Goal: Task Accomplishment & Management: Complete application form

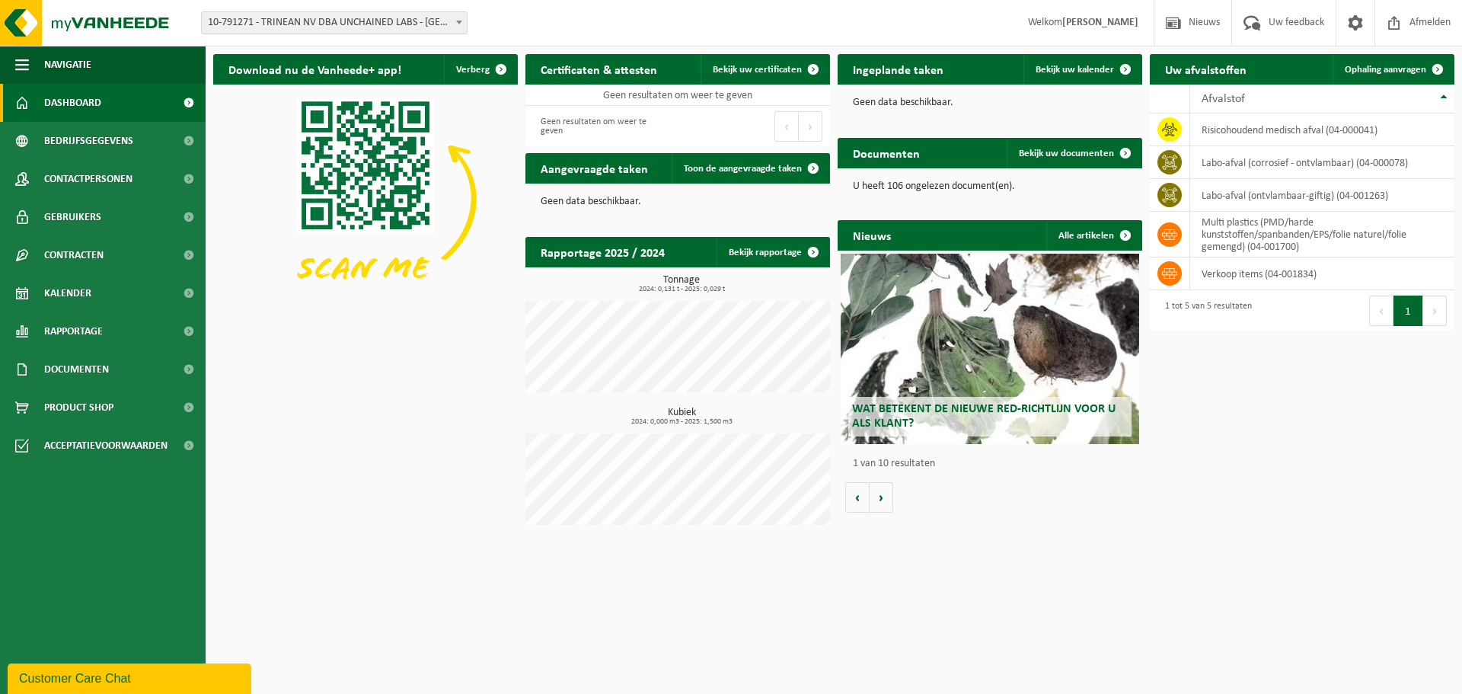
drag, startPoint x: 91, startPoint y: 302, endPoint x: 235, endPoint y: 288, distance: 144.6
click at [91, 302] on link "Kalender" at bounding box center [103, 293] width 206 height 38
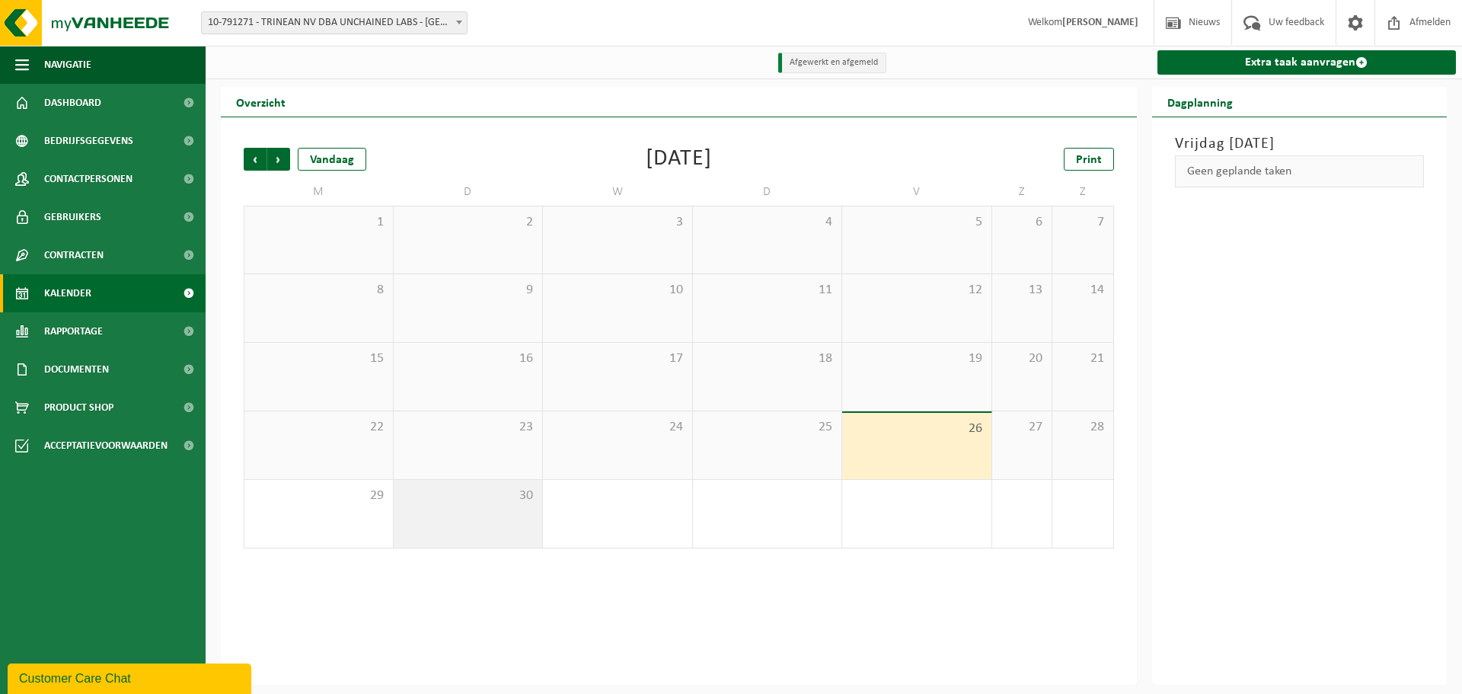
click at [435, 510] on div "30" at bounding box center [468, 514] width 149 height 68
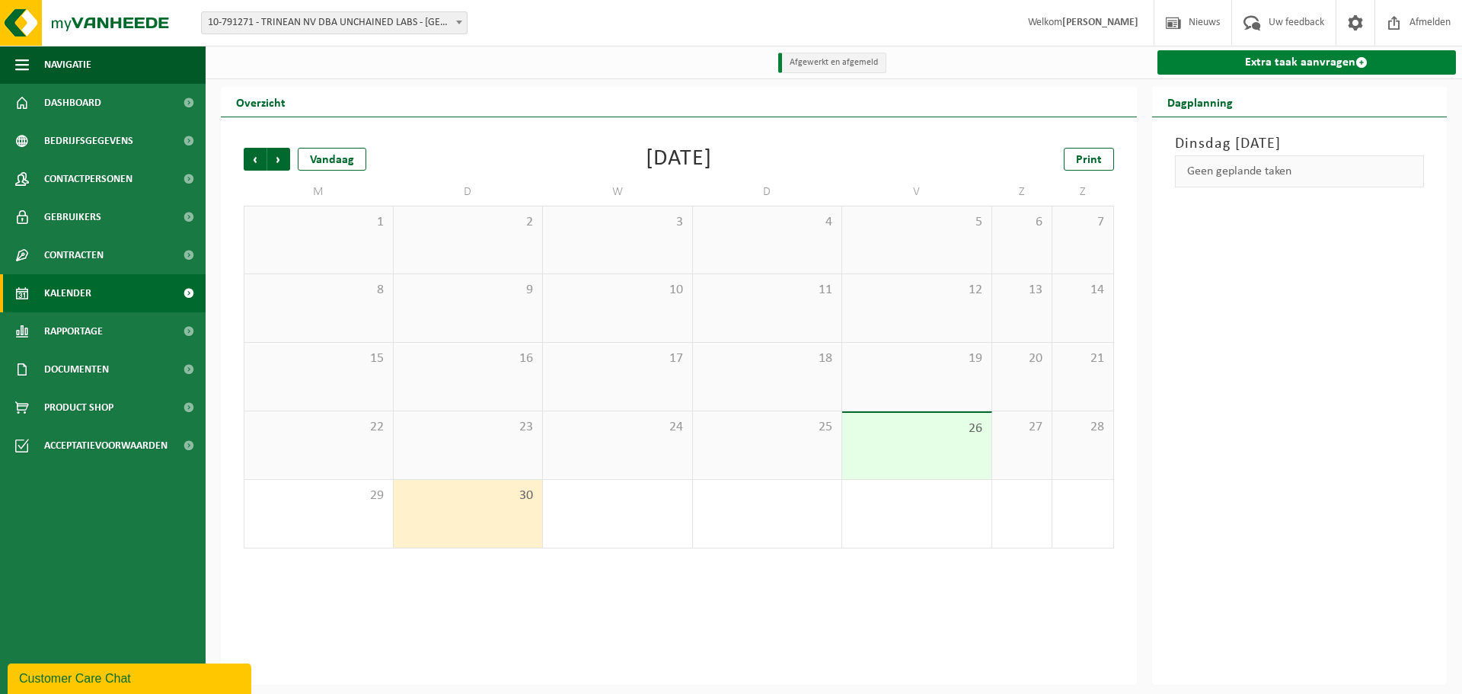
click at [1283, 53] on link "Extra taak aanvragen" at bounding box center [1306, 62] width 299 height 24
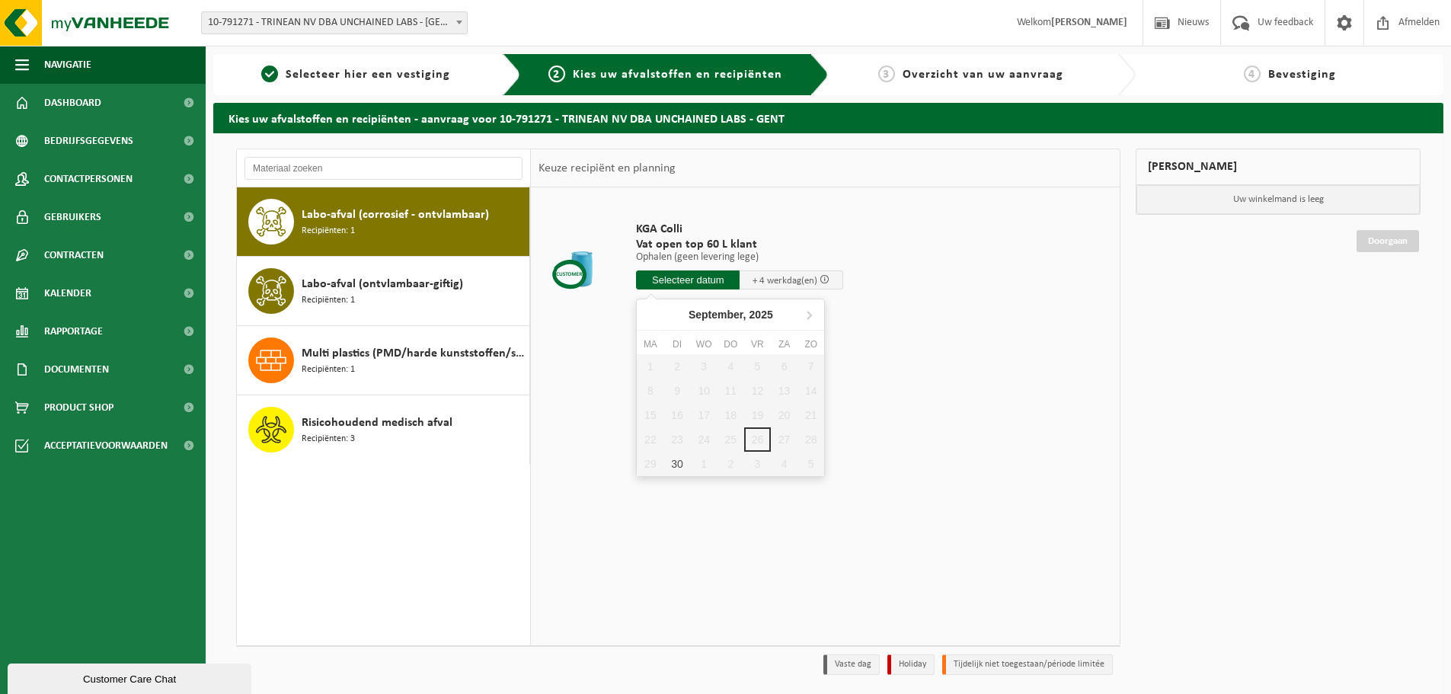
click at [721, 283] on input "text" at bounding box center [688, 279] width 104 height 19
click at [676, 466] on div "30" at bounding box center [676, 464] width 27 height 24
type input "Van 2025-09-30"
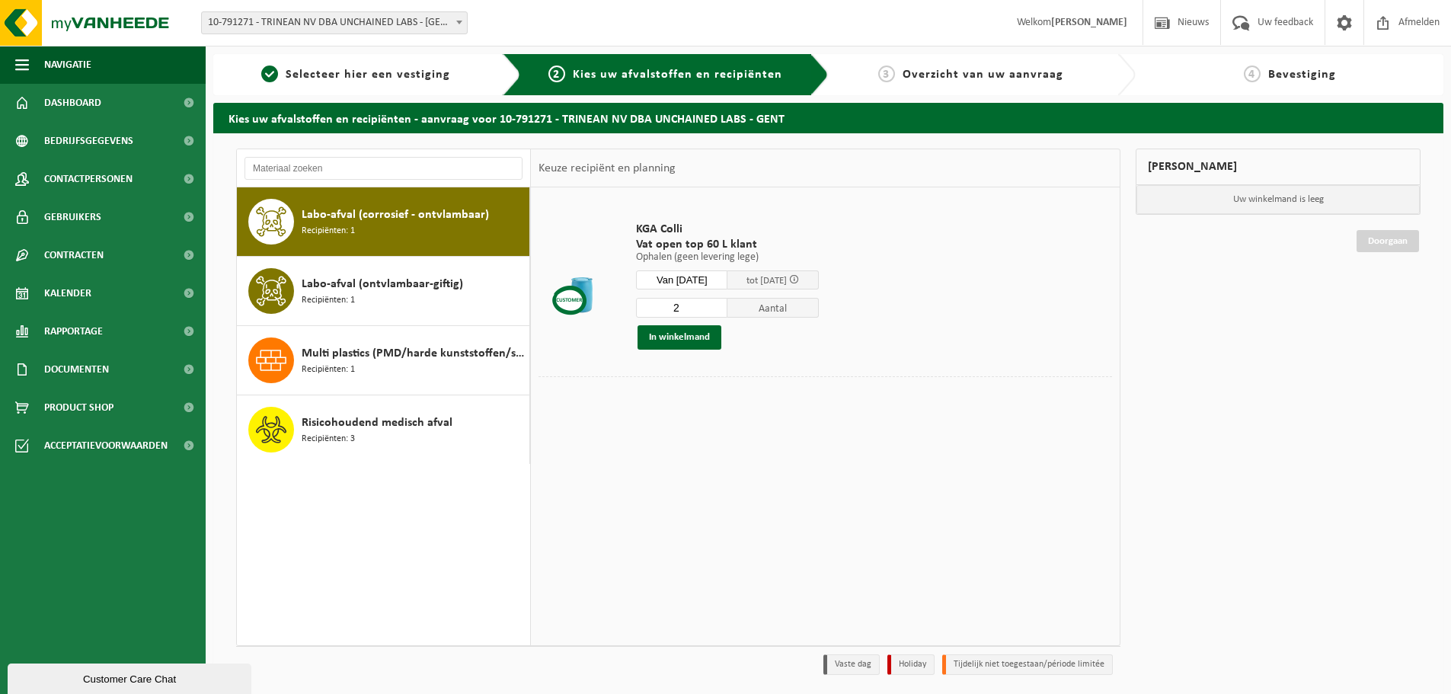
type input "2"
click at [727, 304] on input "2" at bounding box center [681, 308] width 91 height 20
click at [705, 335] on button "In winkelmand" at bounding box center [679, 337] width 84 height 24
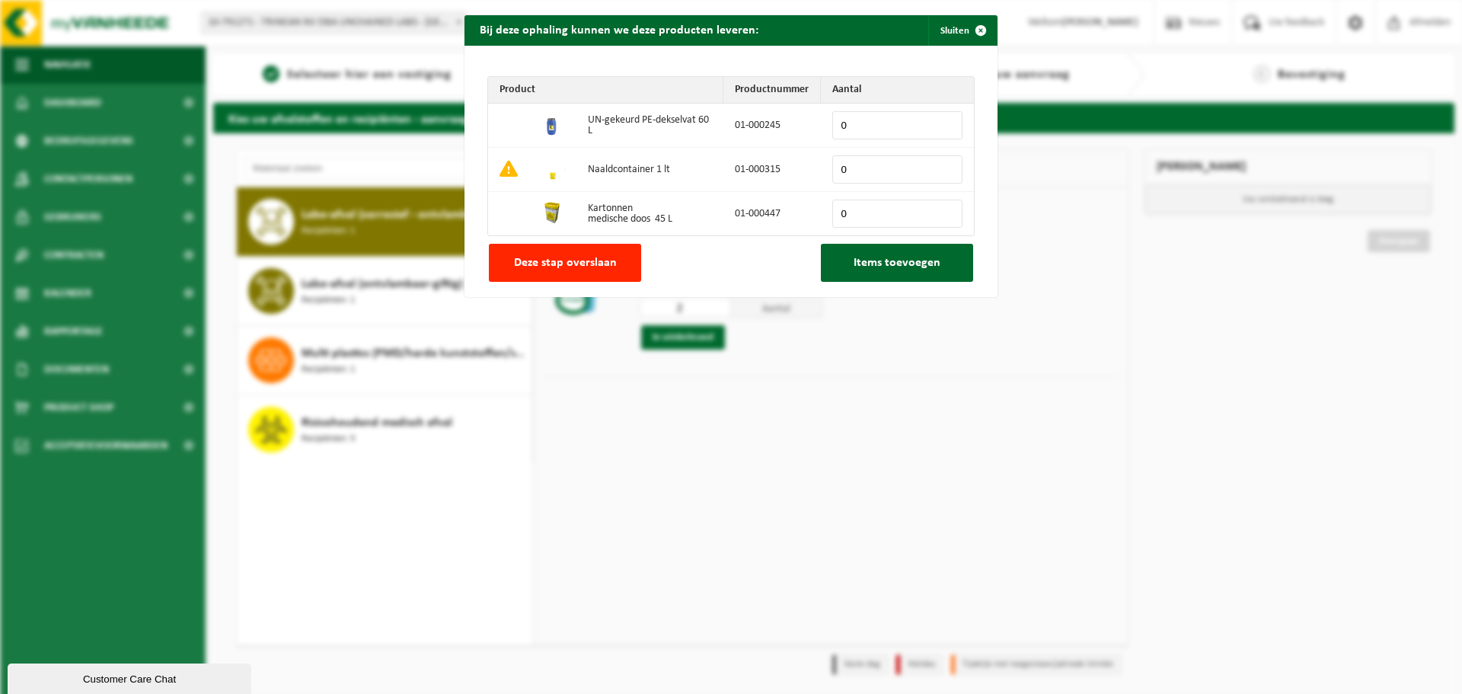
click at [942, 118] on input "0" at bounding box center [897, 125] width 130 height 28
click at [942, 122] on input "1" at bounding box center [897, 125] width 130 height 28
type input "2"
click at [942, 122] on input "2" at bounding box center [897, 125] width 130 height 28
click at [883, 270] on button "Items toevoegen" at bounding box center [897, 263] width 152 height 38
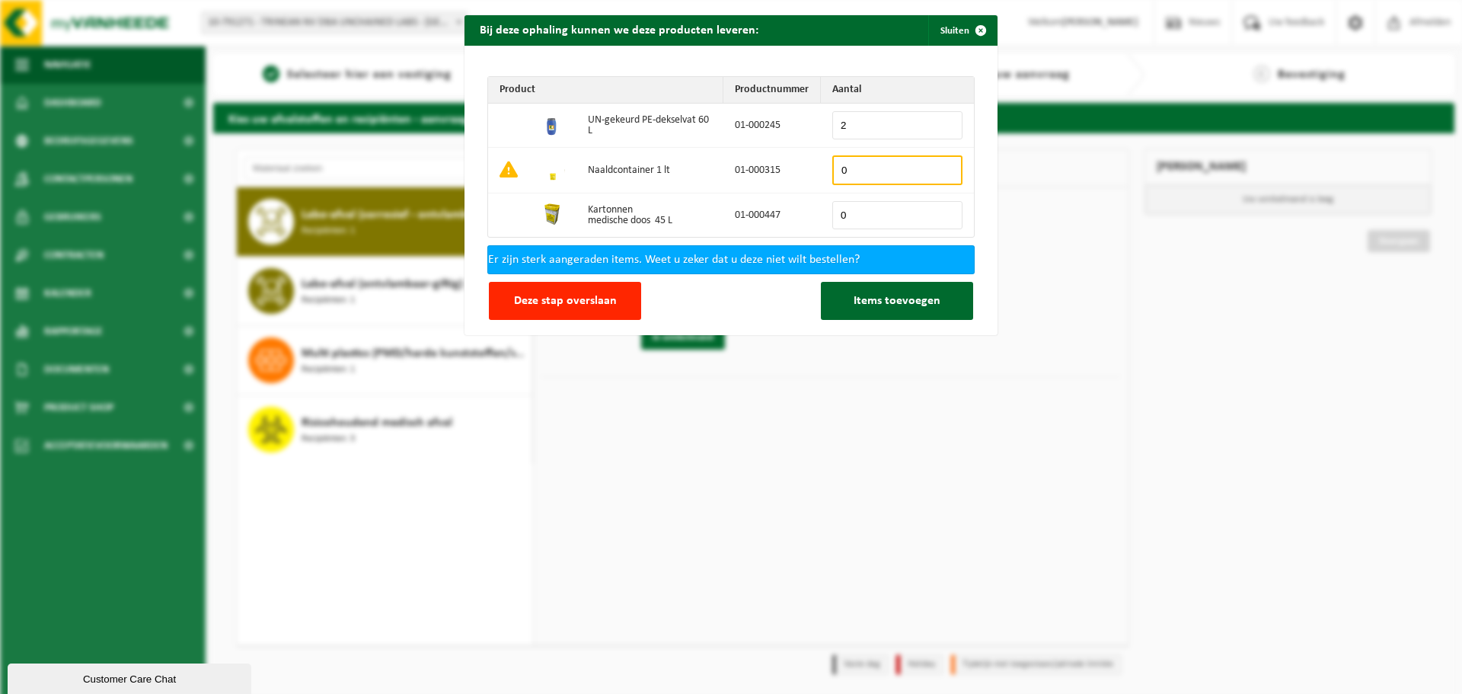
drag, startPoint x: 860, startPoint y: 311, endPoint x: 506, endPoint y: 359, distance: 357.4
click at [506, 359] on div "Bij deze ophaling kunnen we deze producten leveren: Sluiten Product Productnumm…" at bounding box center [731, 347] width 1462 height 694
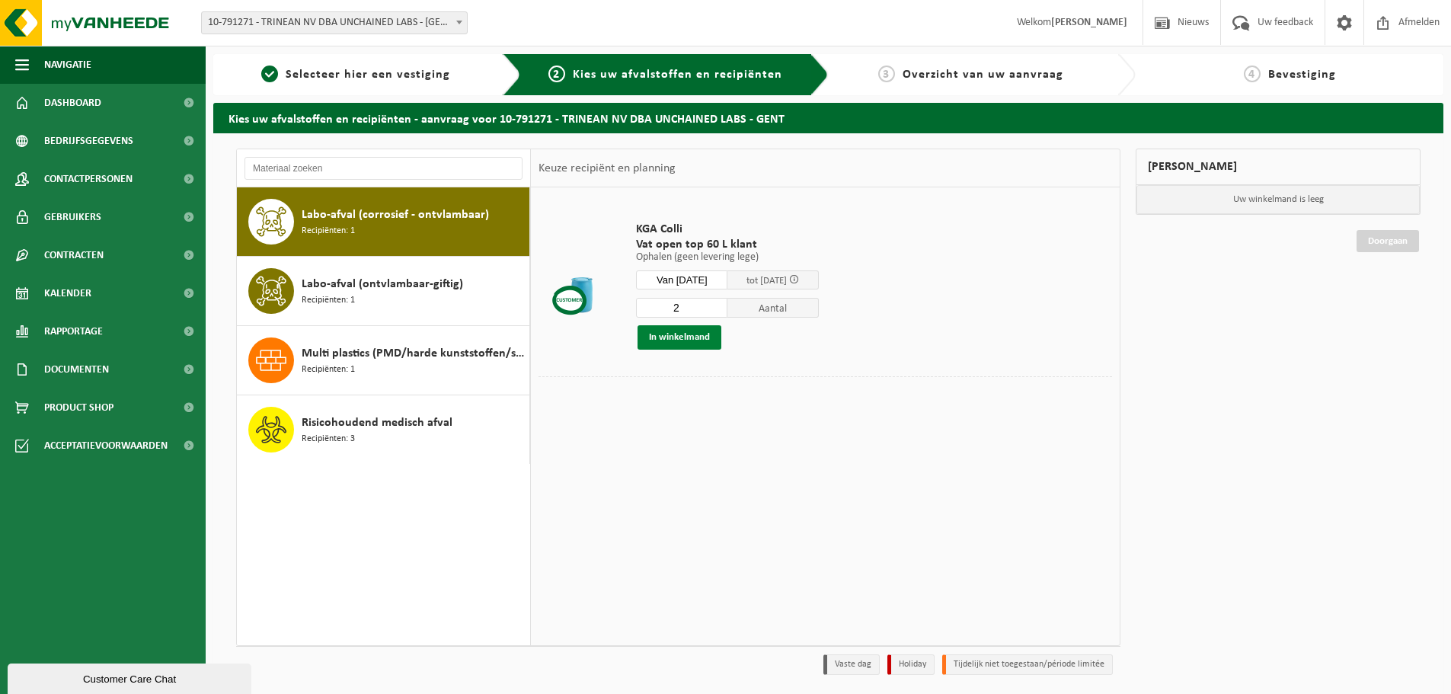
click at [669, 336] on button "In winkelmand" at bounding box center [679, 337] width 84 height 24
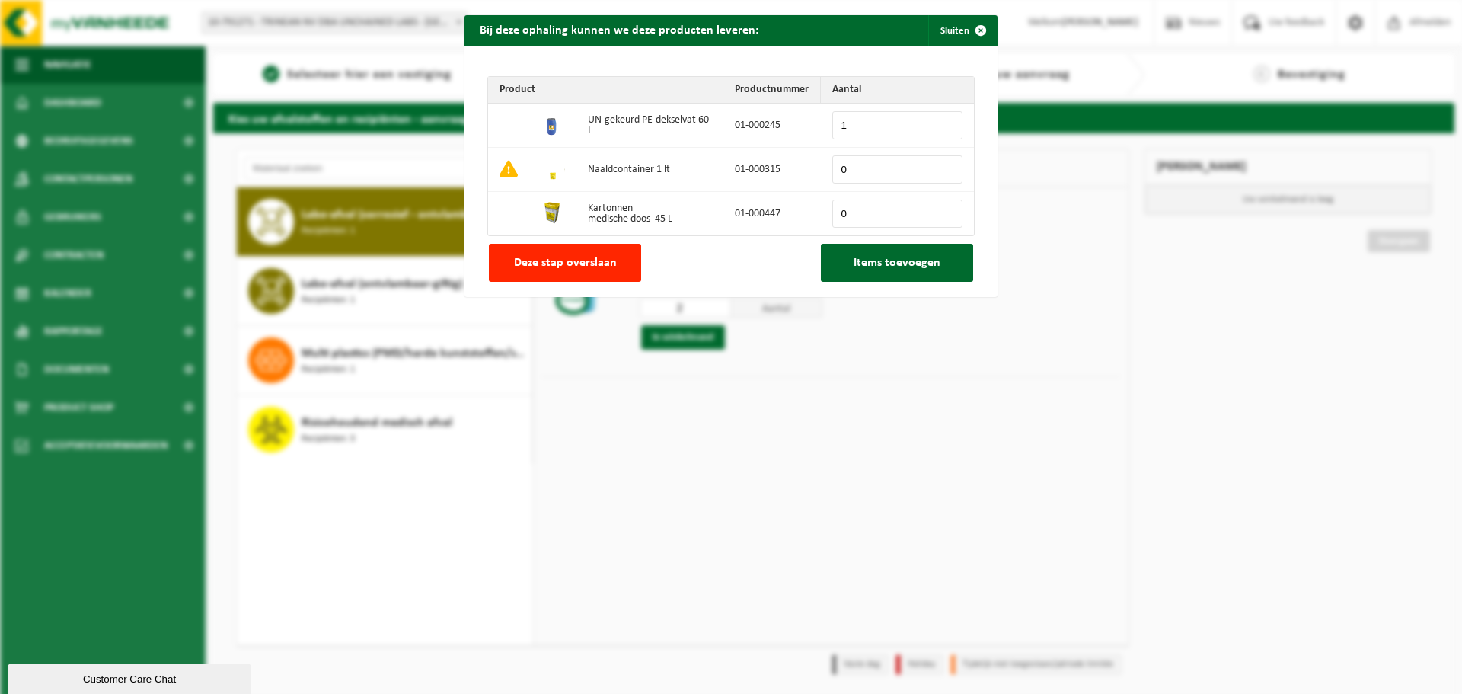
click at [943, 121] on input "1" at bounding box center [897, 125] width 130 height 28
type input "2"
click at [943, 121] on input "2" at bounding box center [897, 125] width 130 height 28
click at [912, 267] on span "Items toevoegen" at bounding box center [897, 263] width 87 height 12
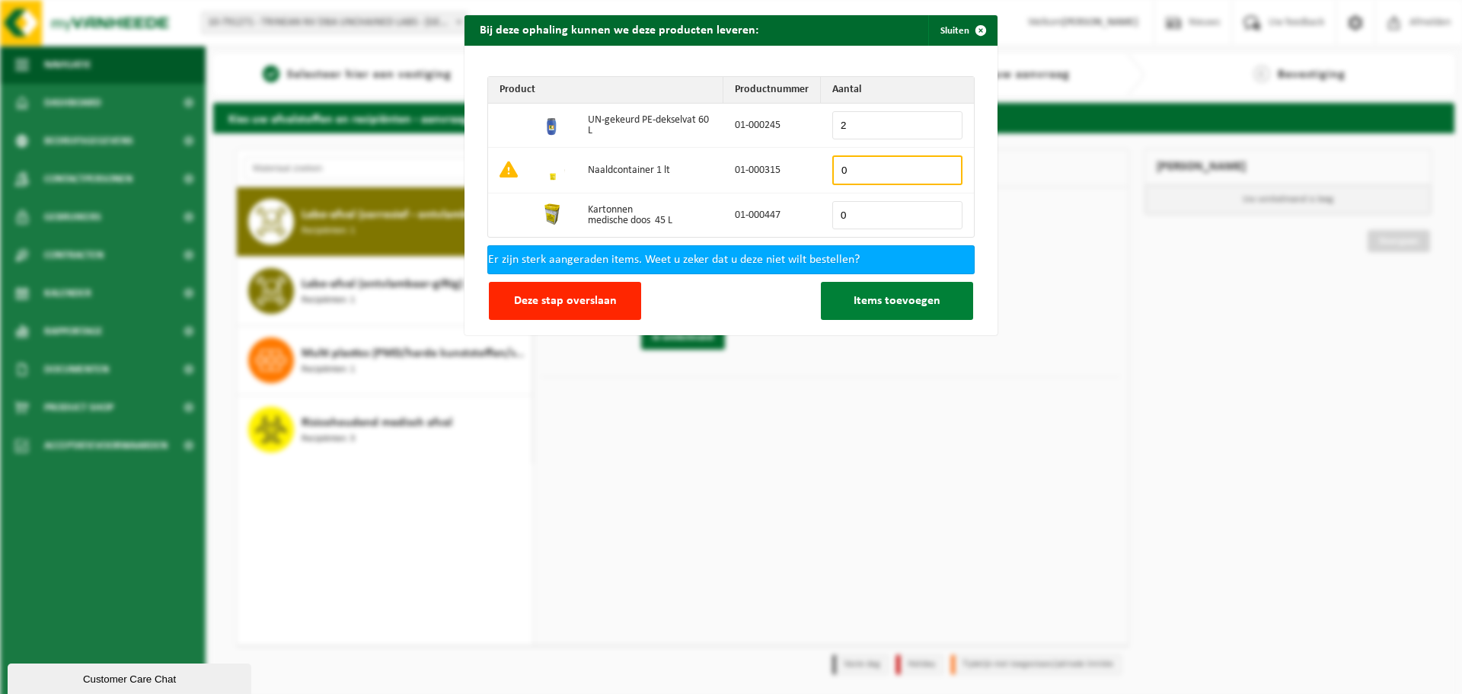
click at [912, 299] on span "Items toevoegen" at bounding box center [897, 301] width 87 height 12
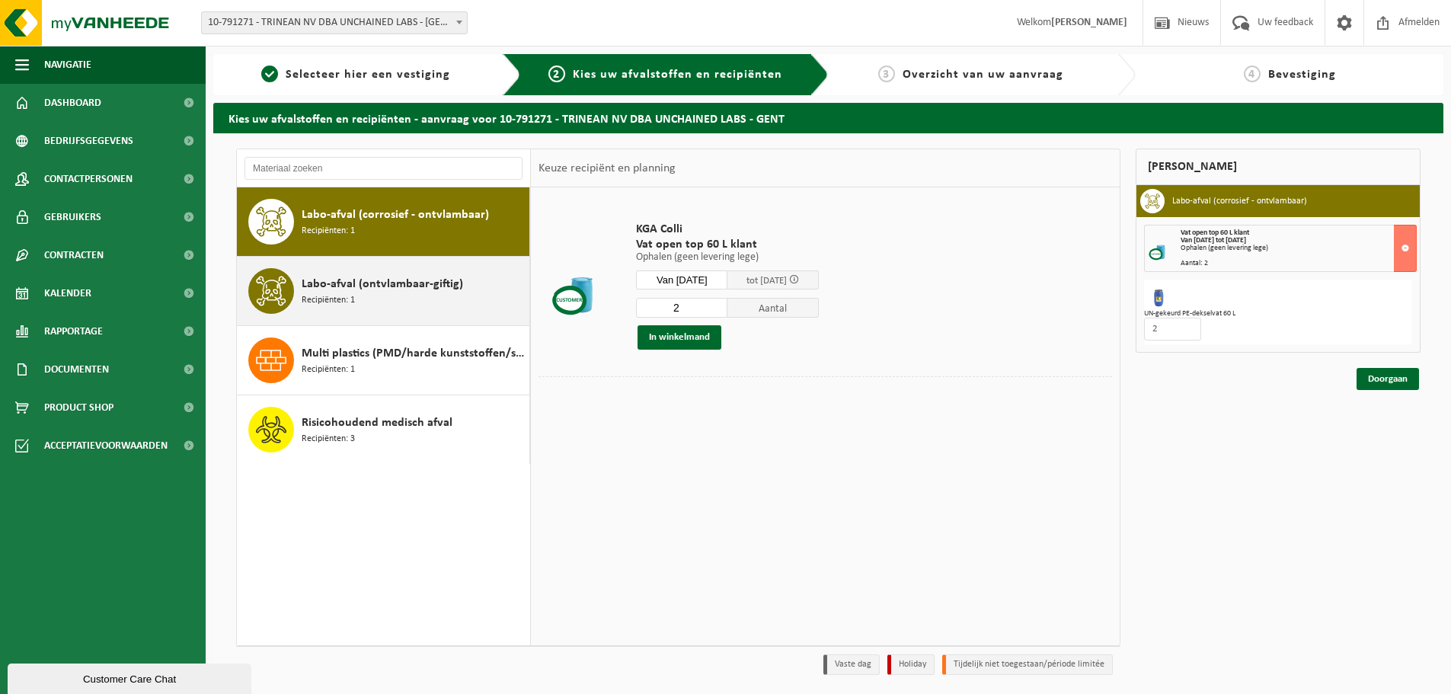
click at [415, 291] on span "Labo-afval (ontvlambaar-giftig)" at bounding box center [382, 284] width 161 height 18
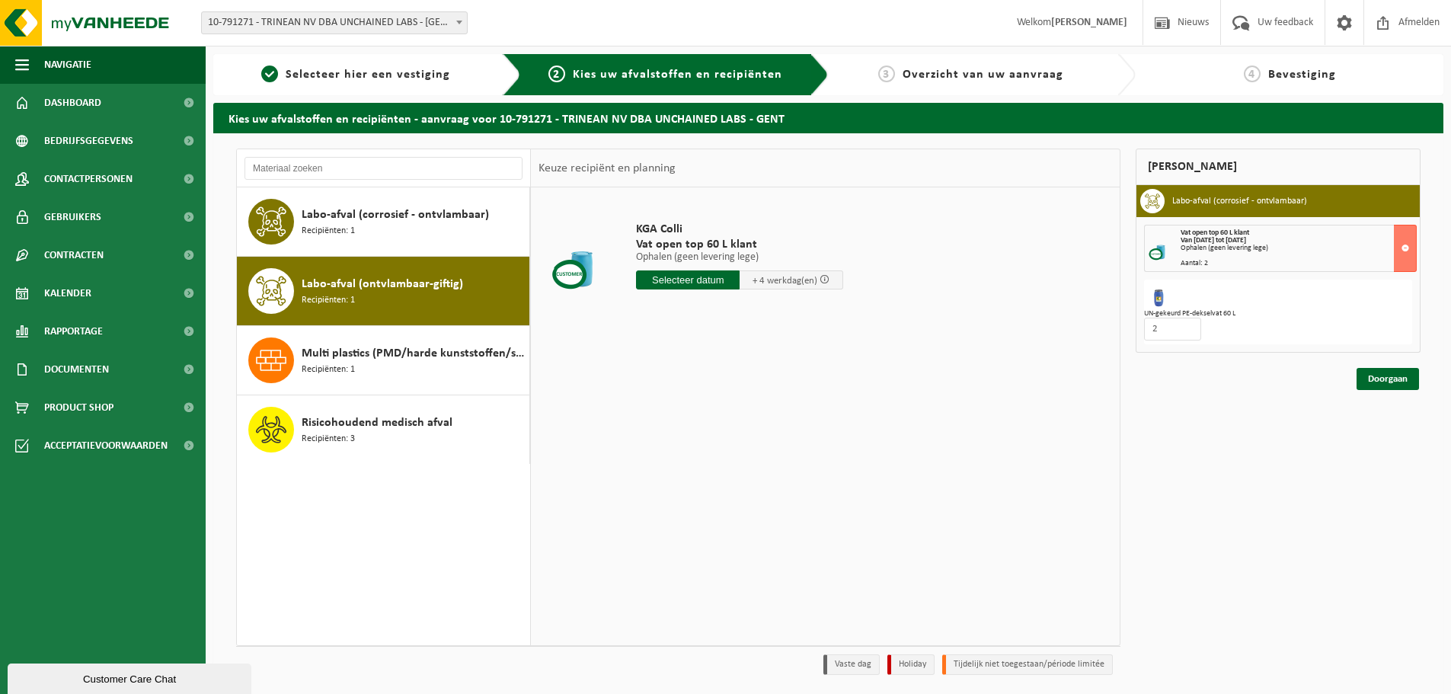
click at [707, 280] on input "text" at bounding box center [688, 279] width 104 height 19
click at [681, 471] on div "30" at bounding box center [676, 464] width 27 height 24
type input "Van 2025-09-30"
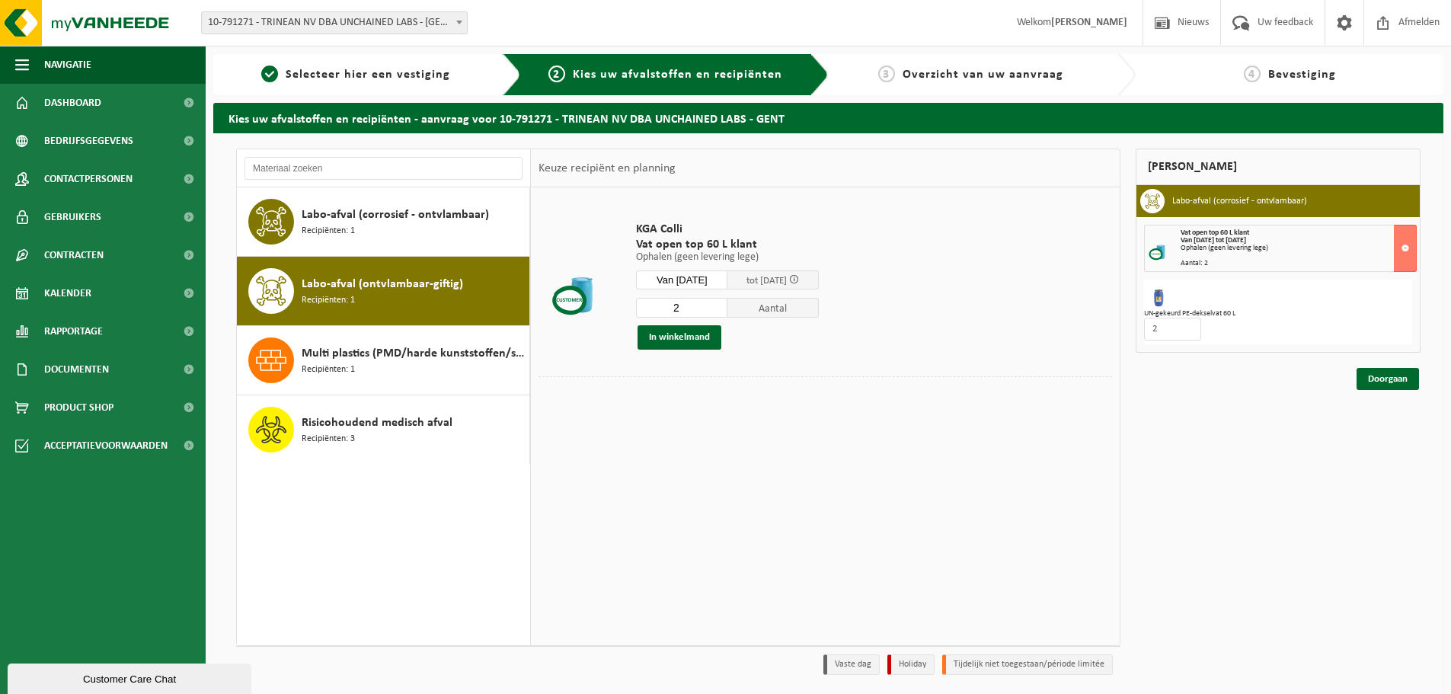
type input "2"
click at [726, 303] on input "2" at bounding box center [681, 308] width 91 height 20
click at [702, 335] on button "In winkelmand" at bounding box center [679, 337] width 84 height 24
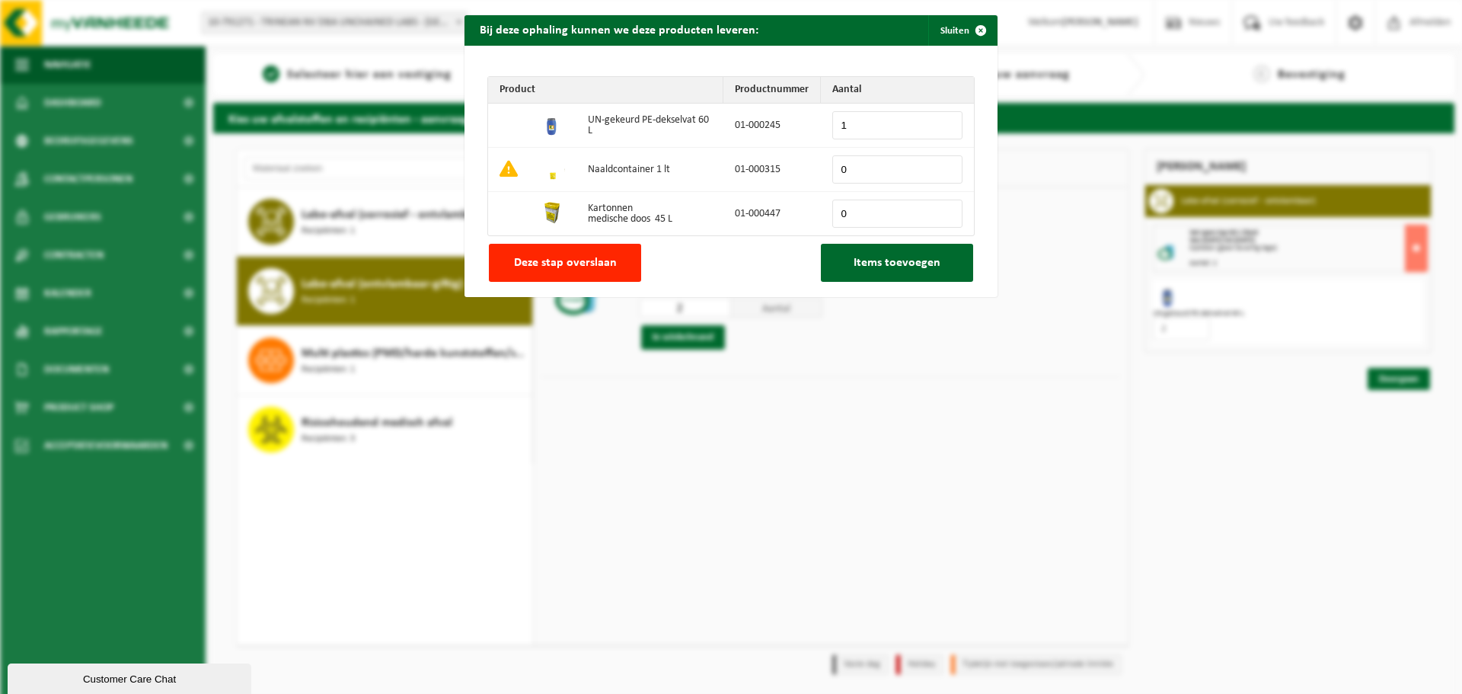
type input "1"
click at [945, 120] on input "1" at bounding box center [897, 125] width 130 height 28
click at [887, 273] on button "Items toevoegen" at bounding box center [897, 263] width 152 height 38
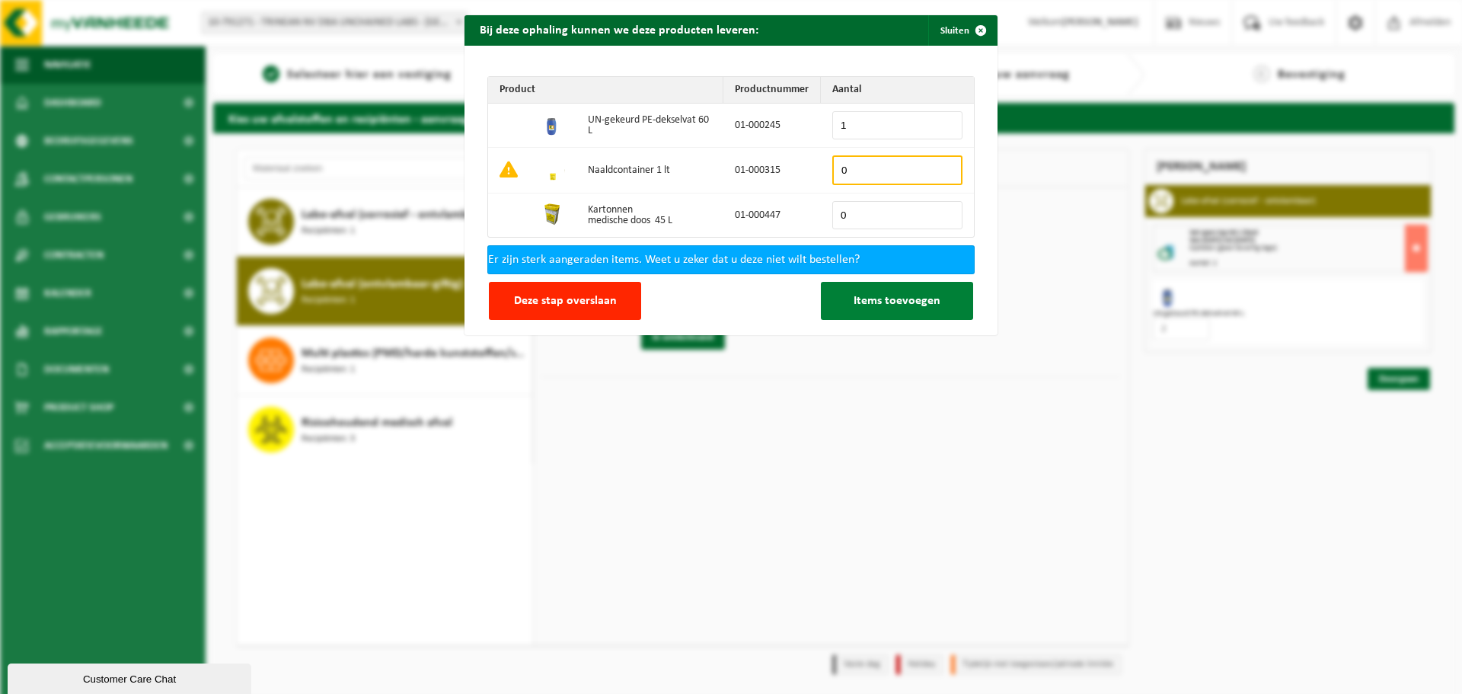
click at [887, 306] on span "Items toevoegen" at bounding box center [897, 301] width 87 height 12
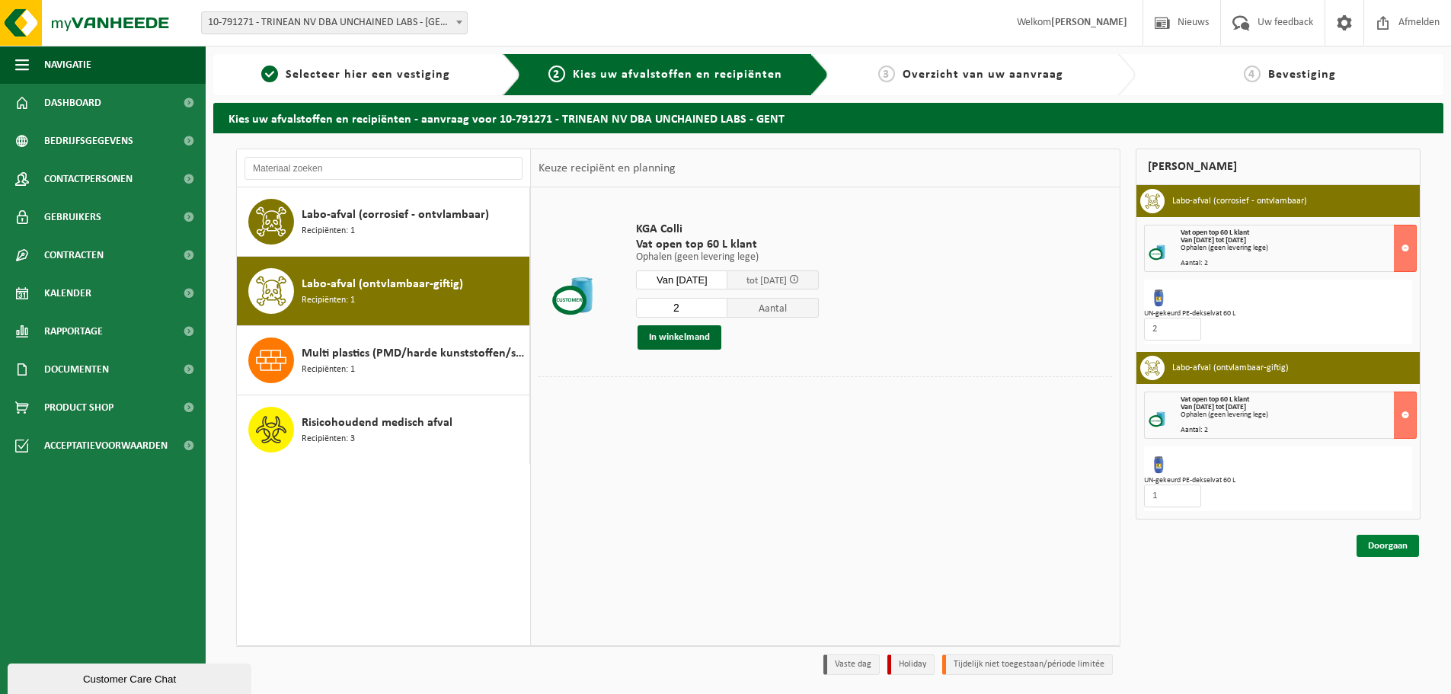
click at [1376, 548] on link "Doorgaan" at bounding box center [1387, 546] width 62 height 22
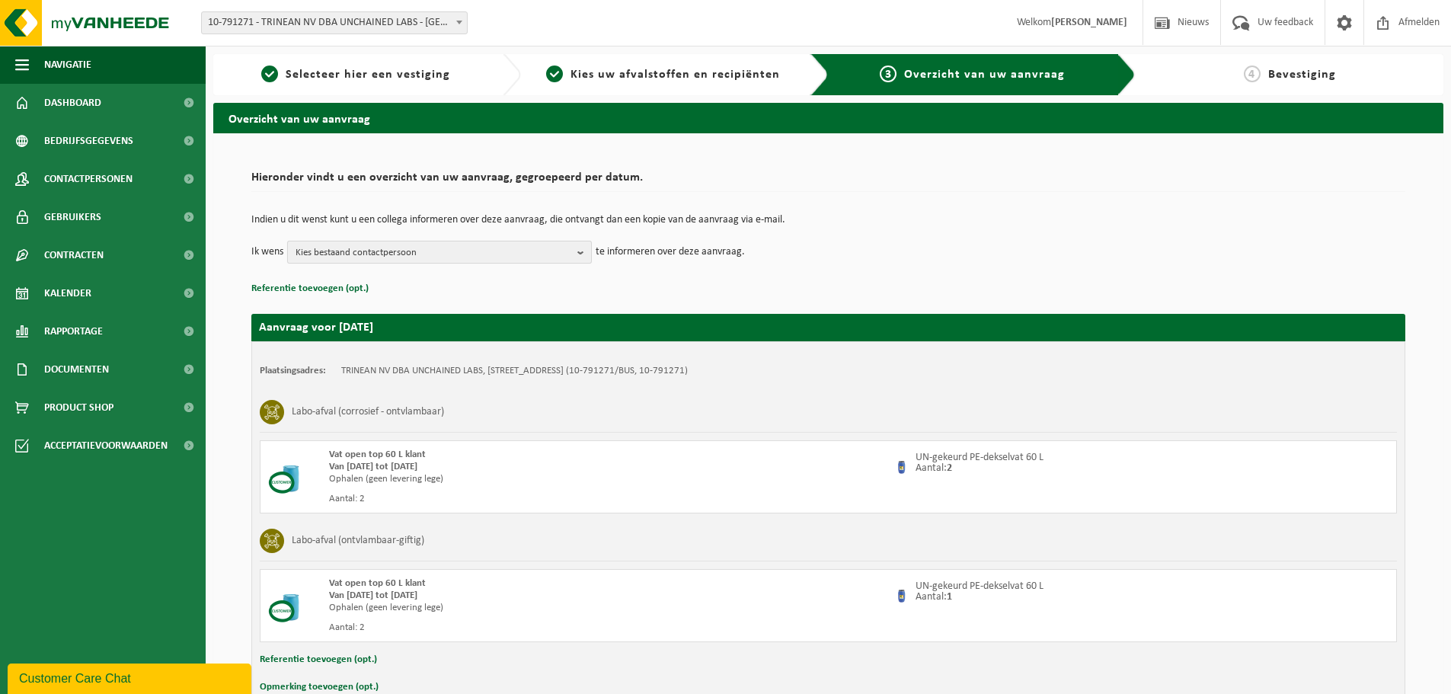
click at [564, 253] on span "Kies bestaand contactpersoon" at bounding box center [433, 252] width 276 height 23
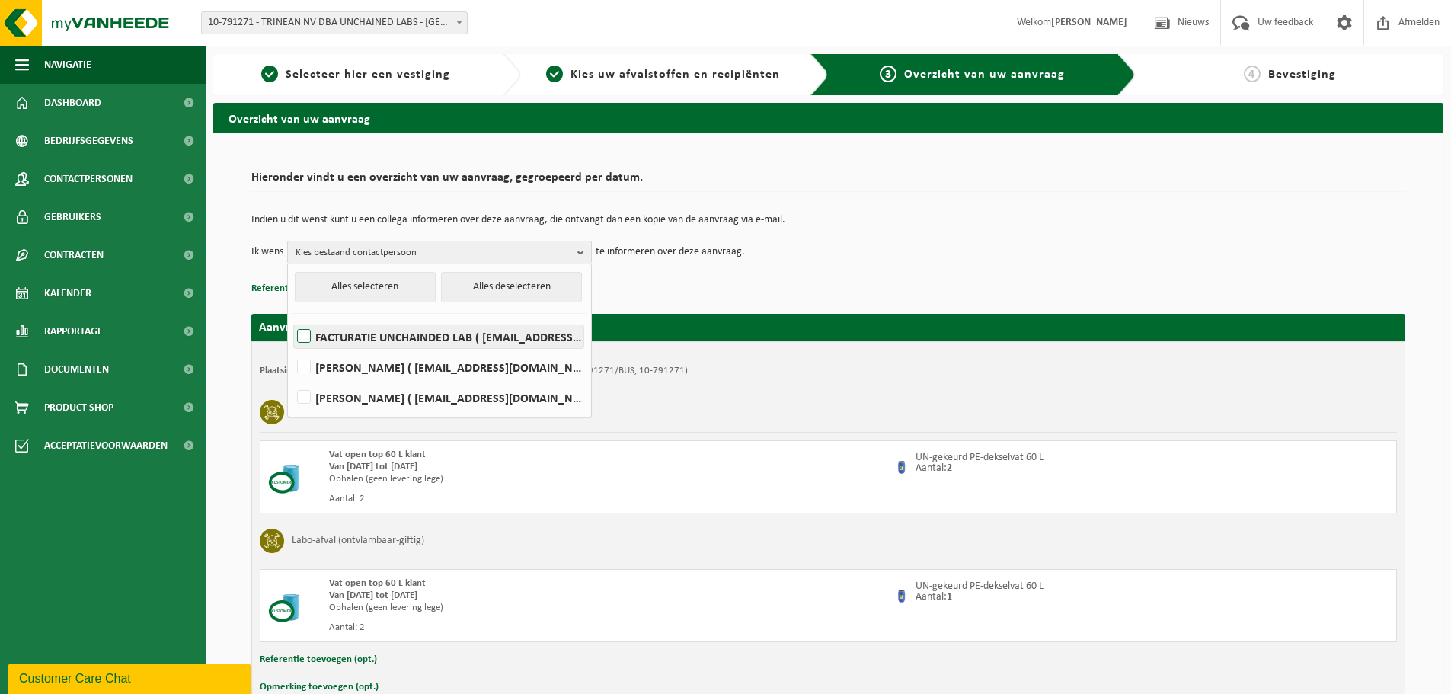
click at [306, 334] on label "FACTURATIE UNCHAINDED LAB ( accountingeu@unchainedlabs.com )" at bounding box center [438, 336] width 289 height 23
click at [292, 318] on input "FACTURATIE UNCHAINDED LAB ( accountingeu@unchainedlabs.com )" at bounding box center [291, 317] width 1 height 1
checkbox input "true"
click at [307, 397] on label "FREDERIEK VANSTEENKISTE ( frederiek.vansteenkiste@unchainedlabs.com )" at bounding box center [438, 397] width 289 height 23
click at [292, 378] on input "FREDERIEK VANSTEENKISTE ( frederiek.vansteenkiste@unchainedlabs.com )" at bounding box center [291, 378] width 1 height 1
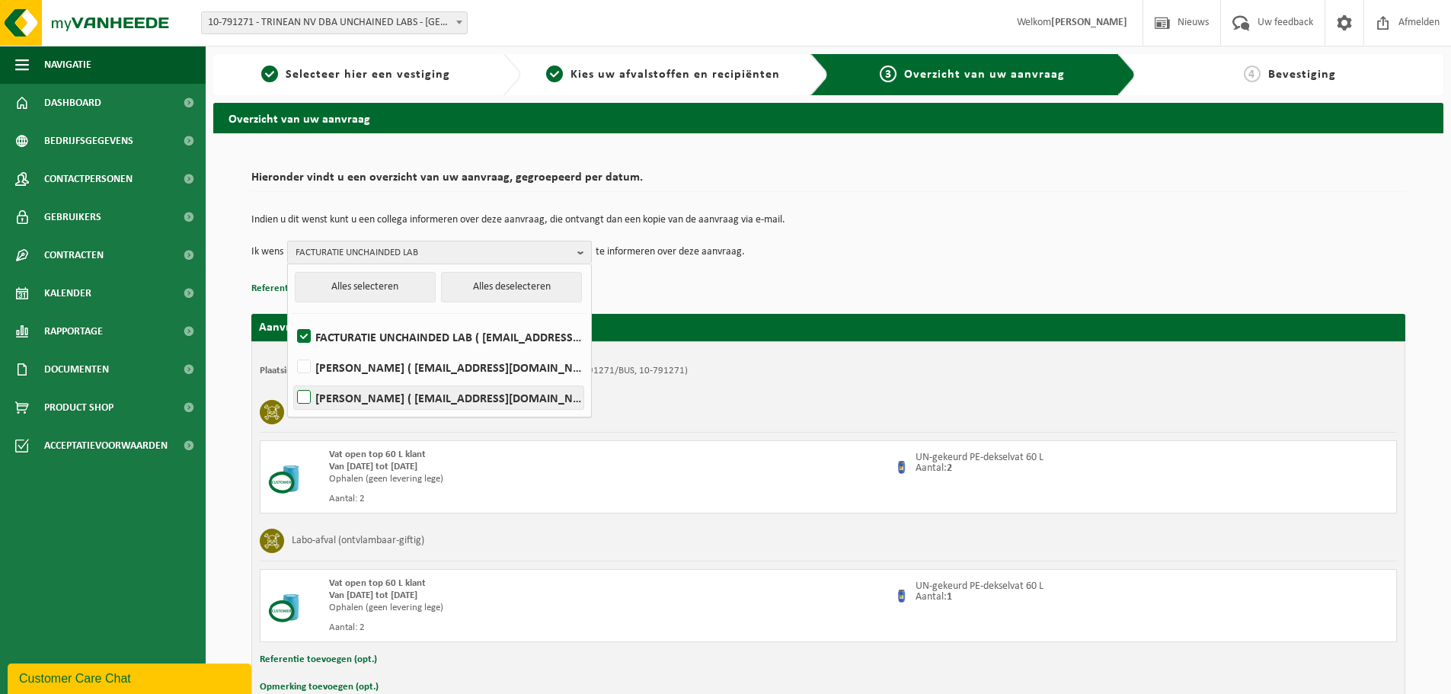
checkbox input "true"
click at [700, 295] on p "Referentie toevoegen (opt.)" at bounding box center [828, 289] width 1154 height 20
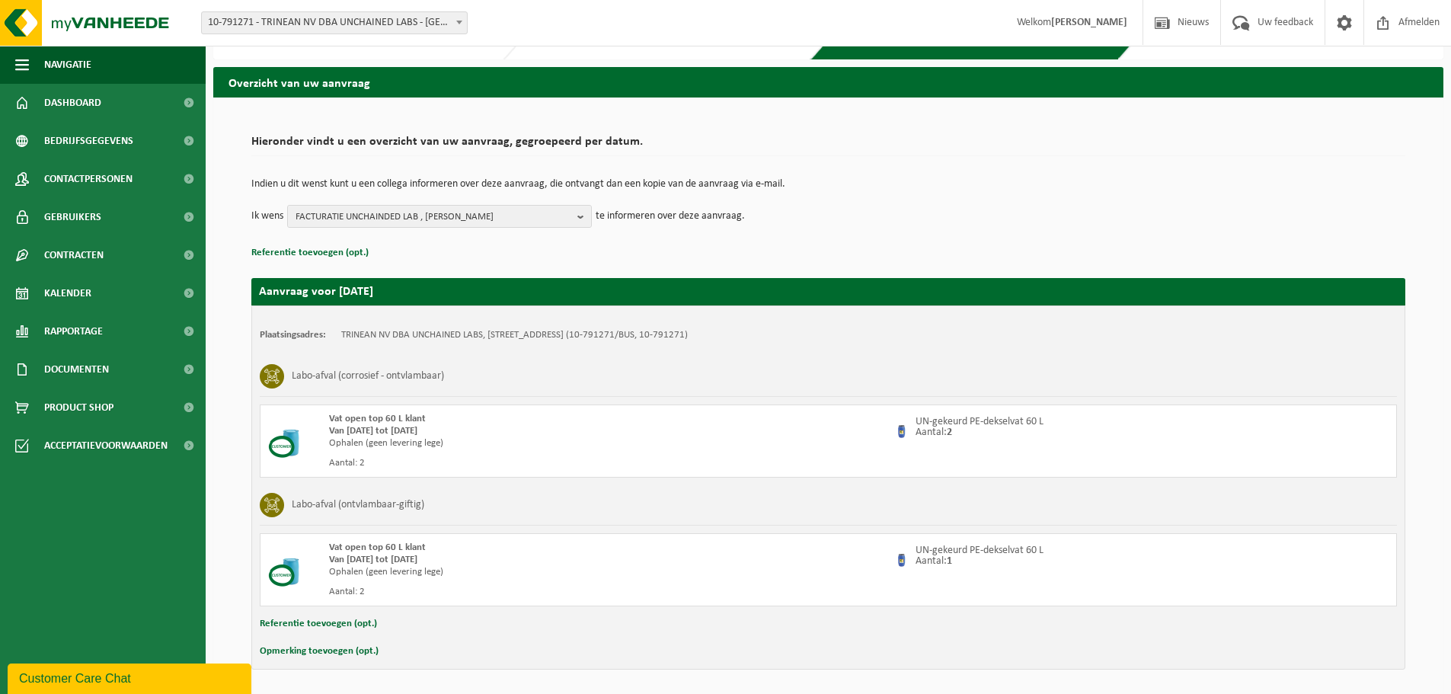
scroll to position [88, 0]
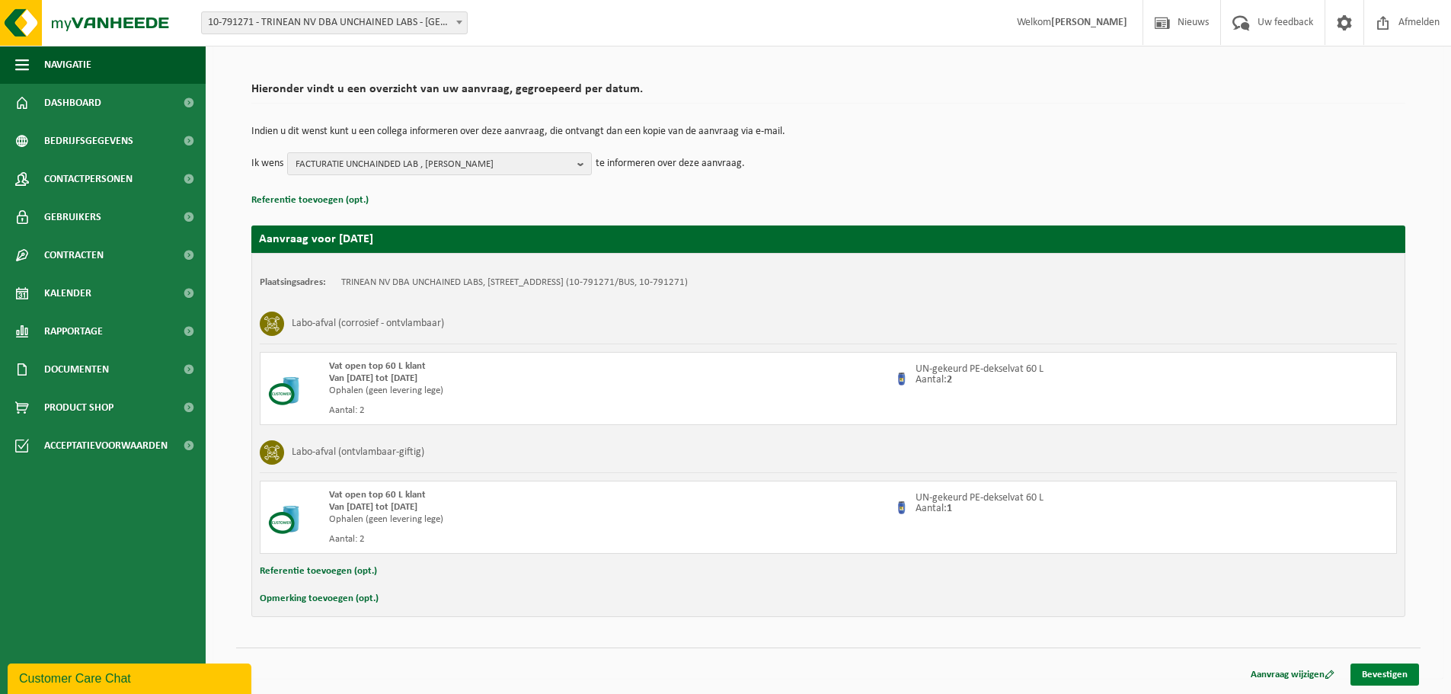
click at [1376, 674] on link "Bevestigen" at bounding box center [1384, 674] width 69 height 22
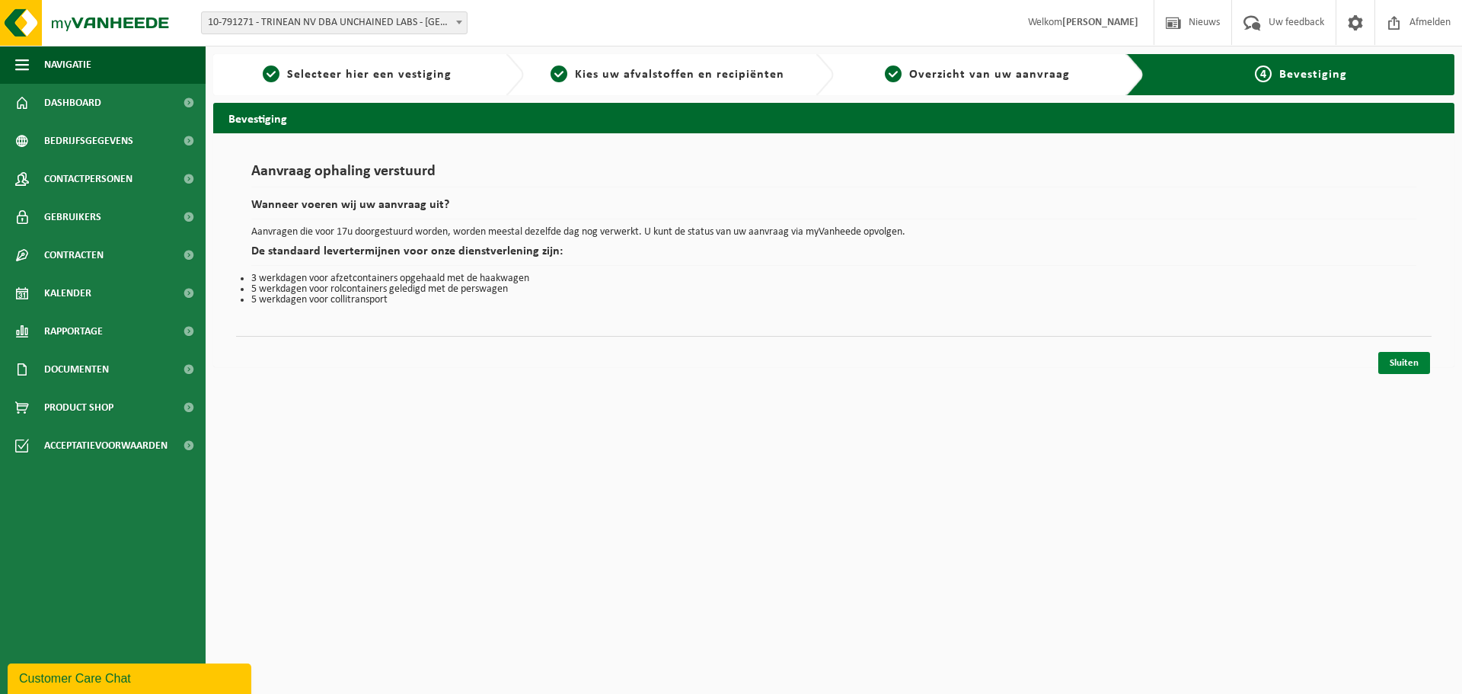
click at [1394, 358] on link "Sluiten" at bounding box center [1404, 363] width 52 height 22
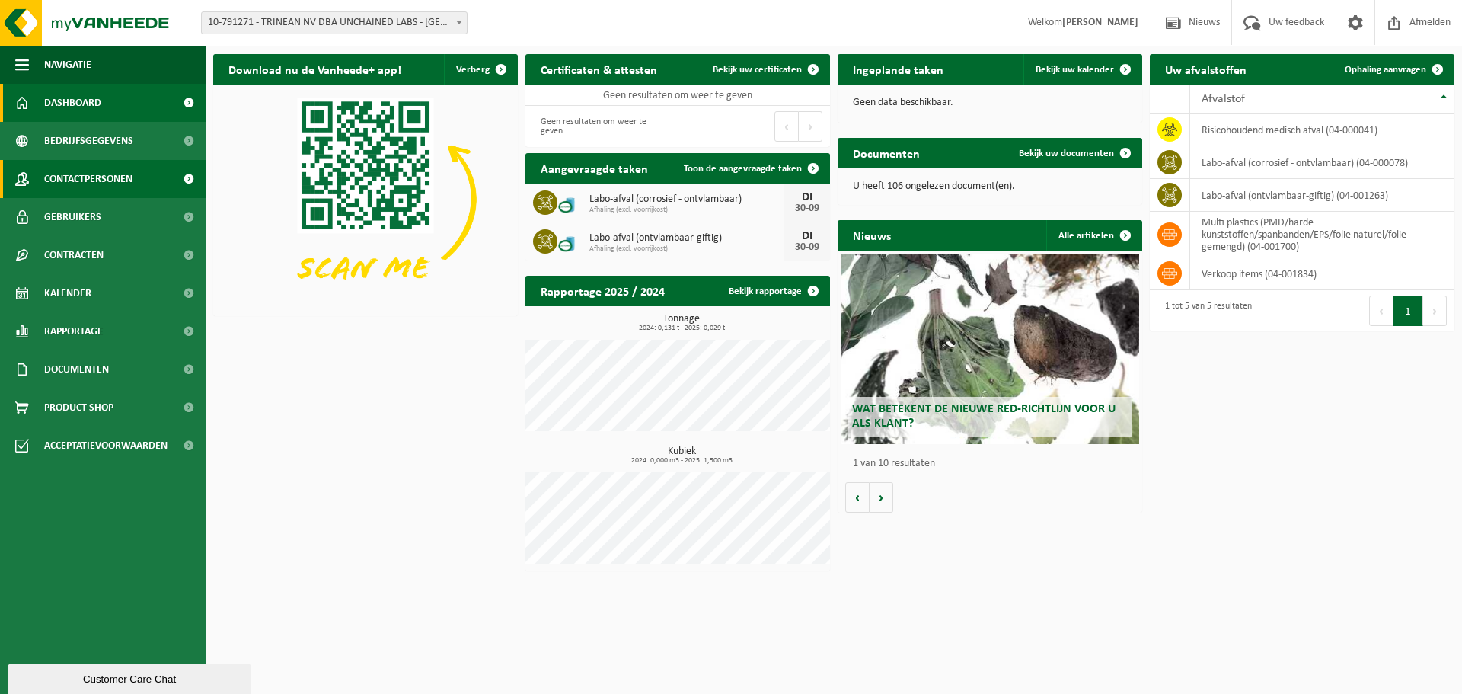
click at [113, 179] on span "Contactpersonen" at bounding box center [88, 179] width 88 height 38
